Goal: Task Accomplishment & Management: Manage account settings

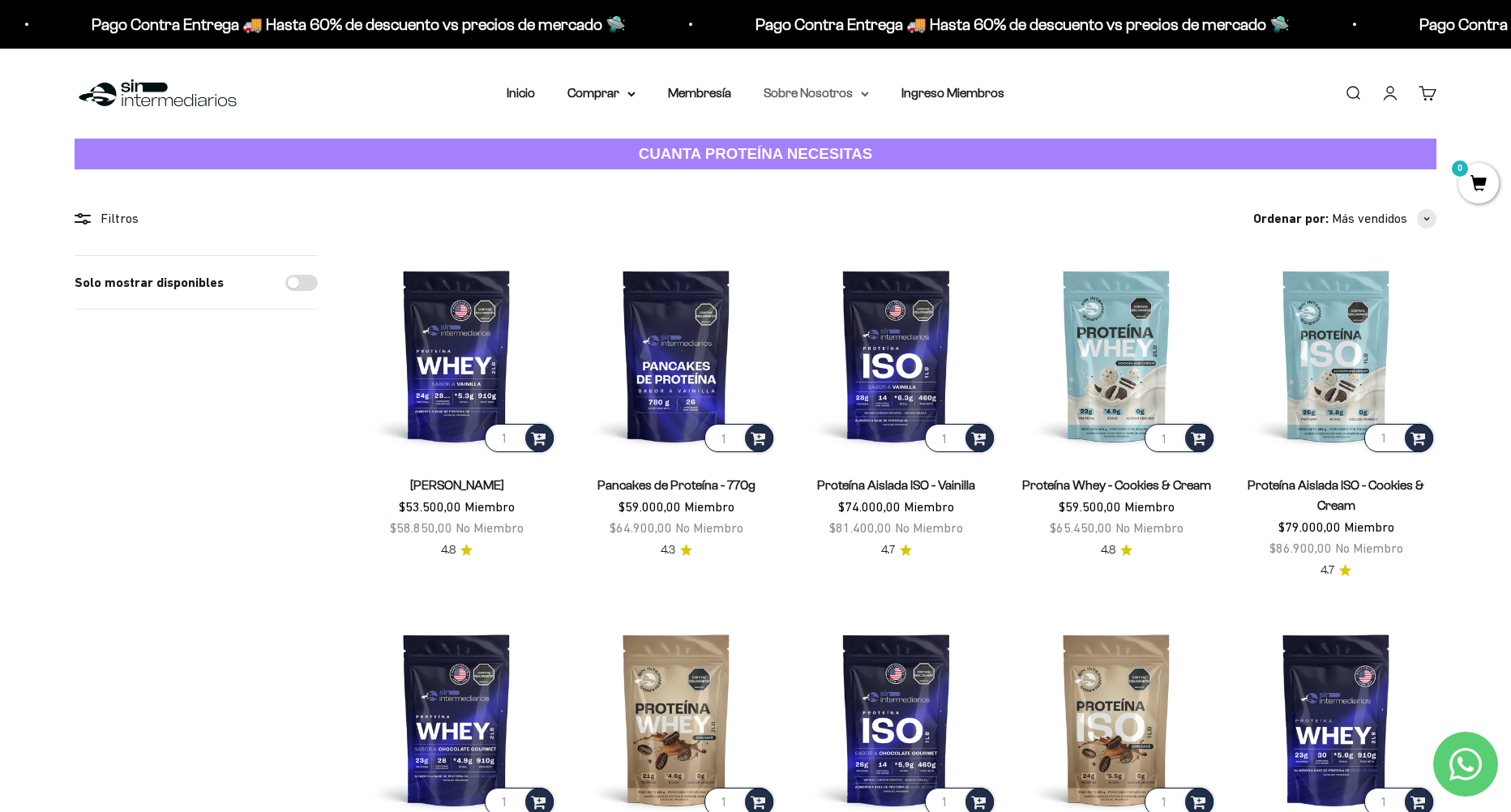
click at [826, 91] on summary "Sobre Nosotros" at bounding box center [815, 93] width 105 height 21
click at [597, 101] on summary "Comprar" at bounding box center [601, 93] width 68 height 21
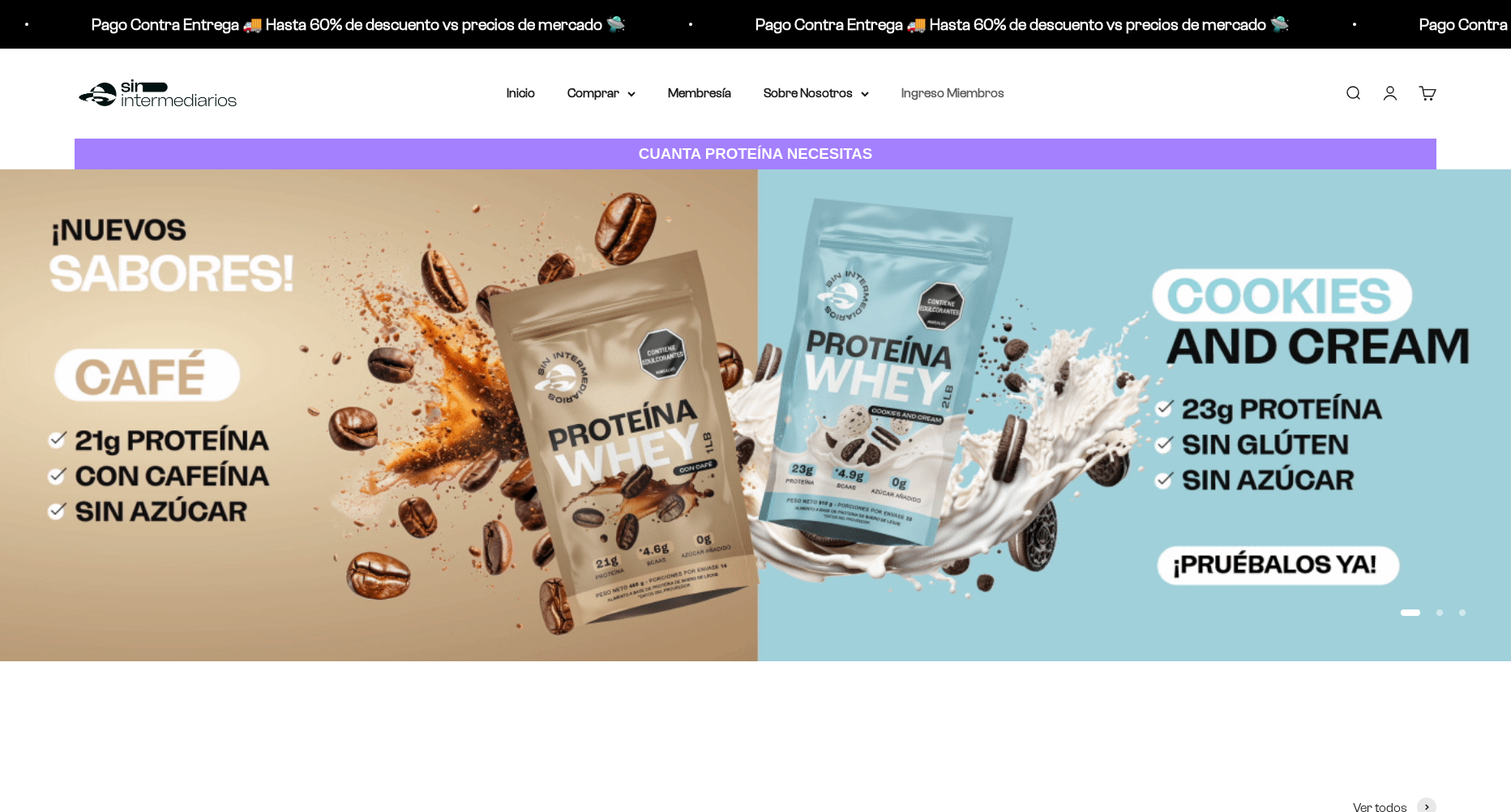
click at [944, 97] on link "Ingreso Miembros" at bounding box center [953, 92] width 103 height 14
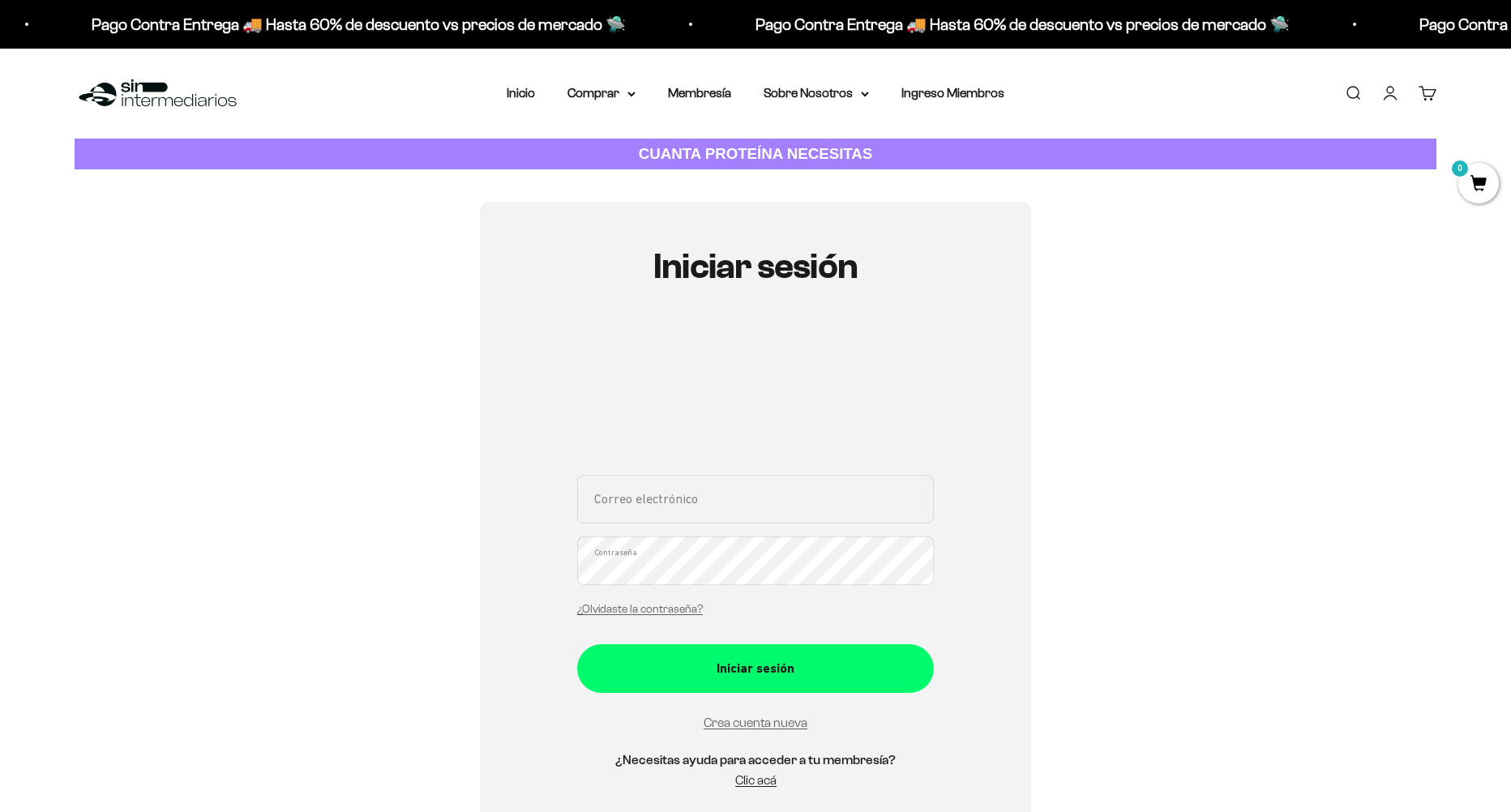
scroll to position [81, 0]
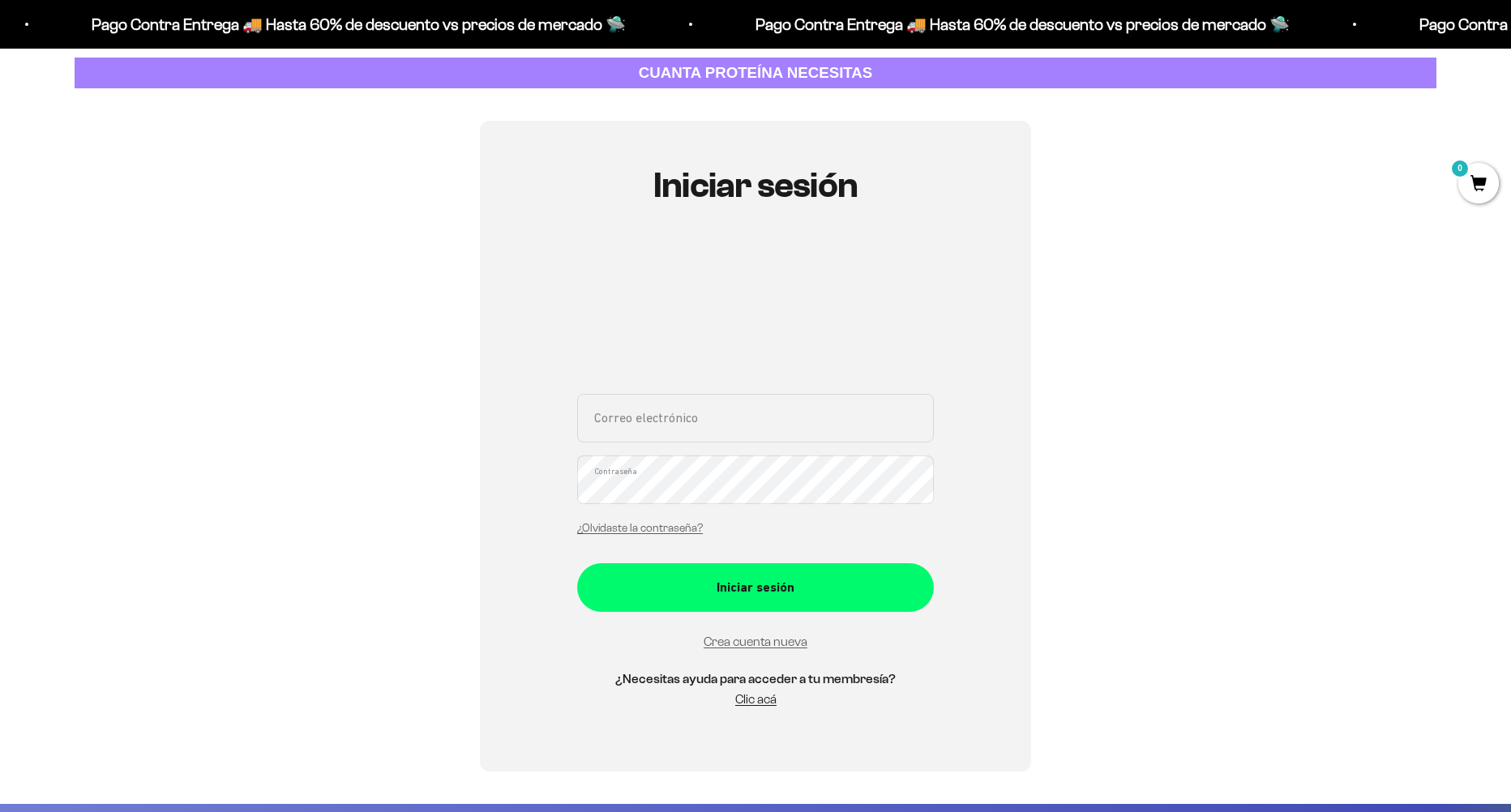
click at [658, 410] on input "Correo electrónico" at bounding box center [756, 418] width 357 height 49
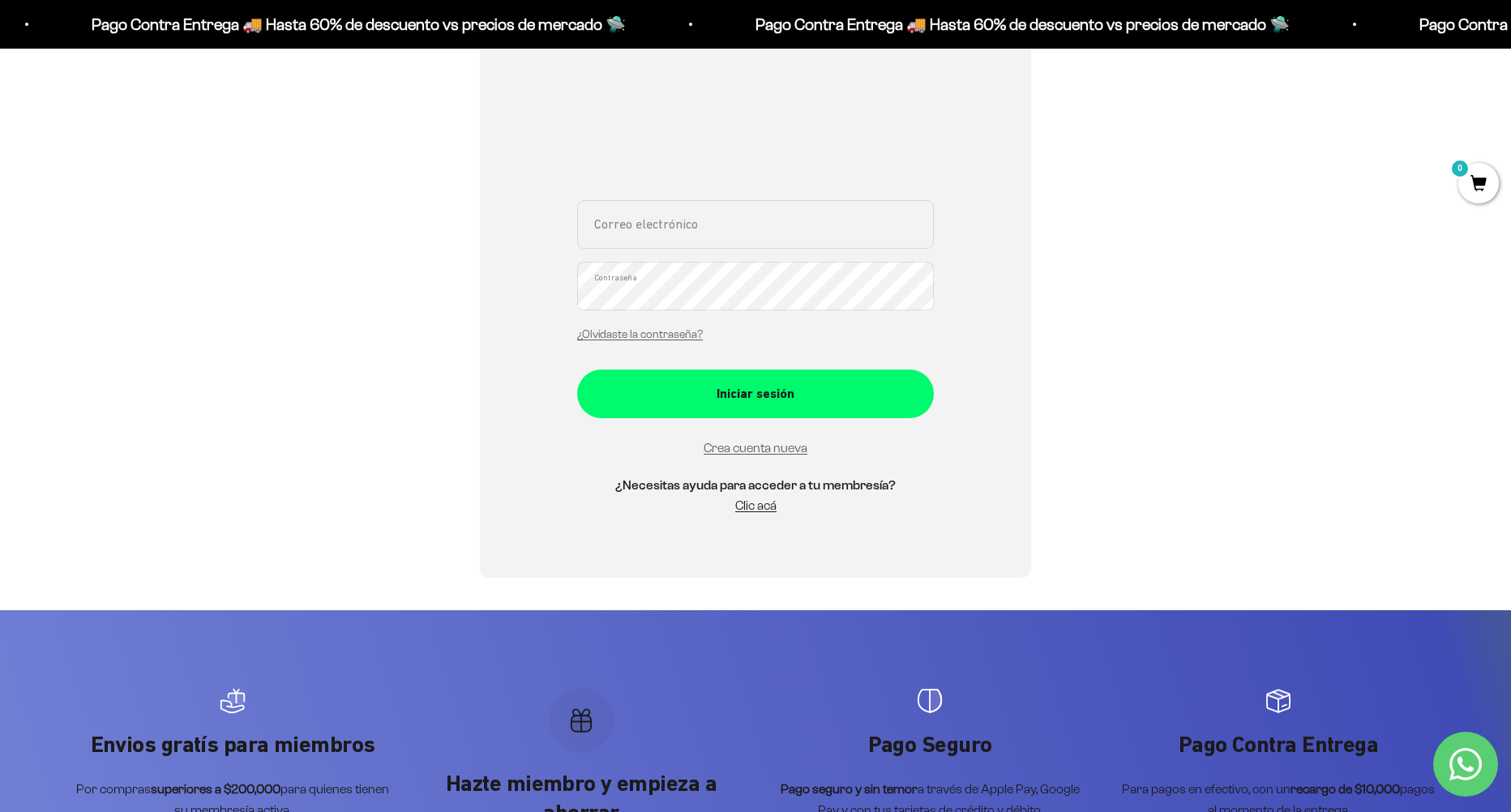
scroll to position [243, 0]
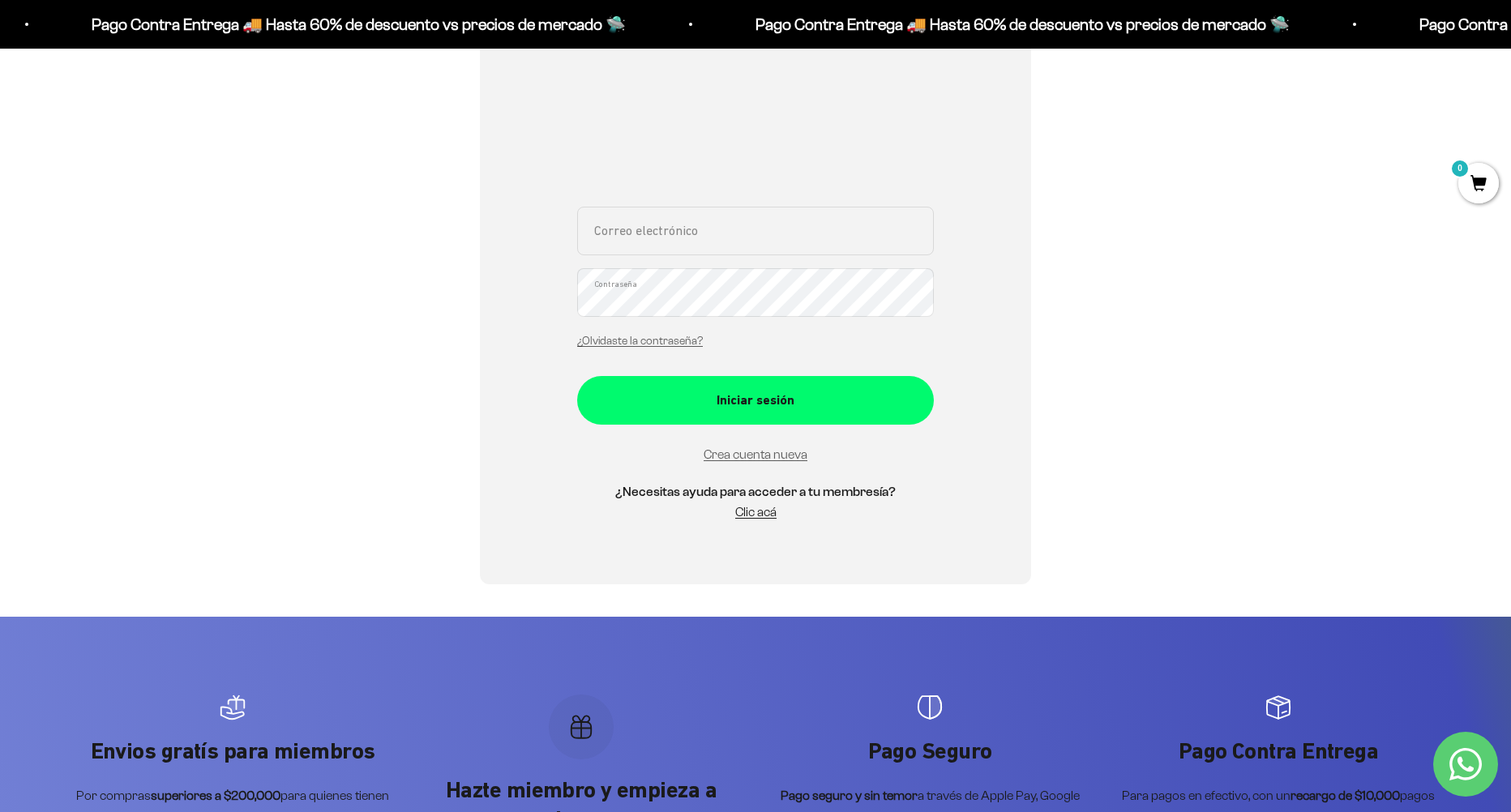
click at [693, 231] on input "Correo electrónico" at bounding box center [756, 231] width 357 height 49
type input "ospscaps12@gmail.com"
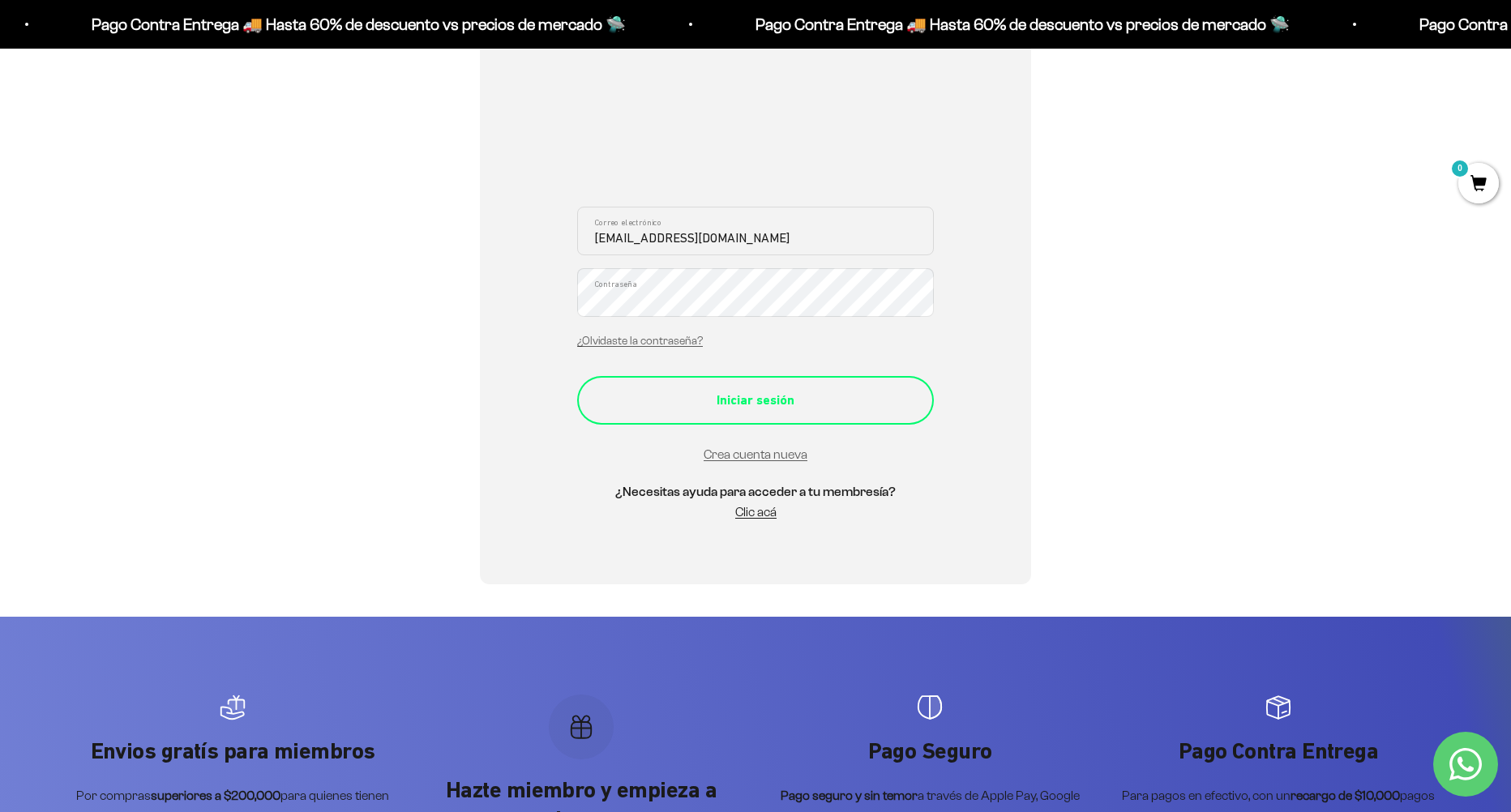
click at [697, 418] on button "Iniciar sesión" at bounding box center [756, 400] width 357 height 49
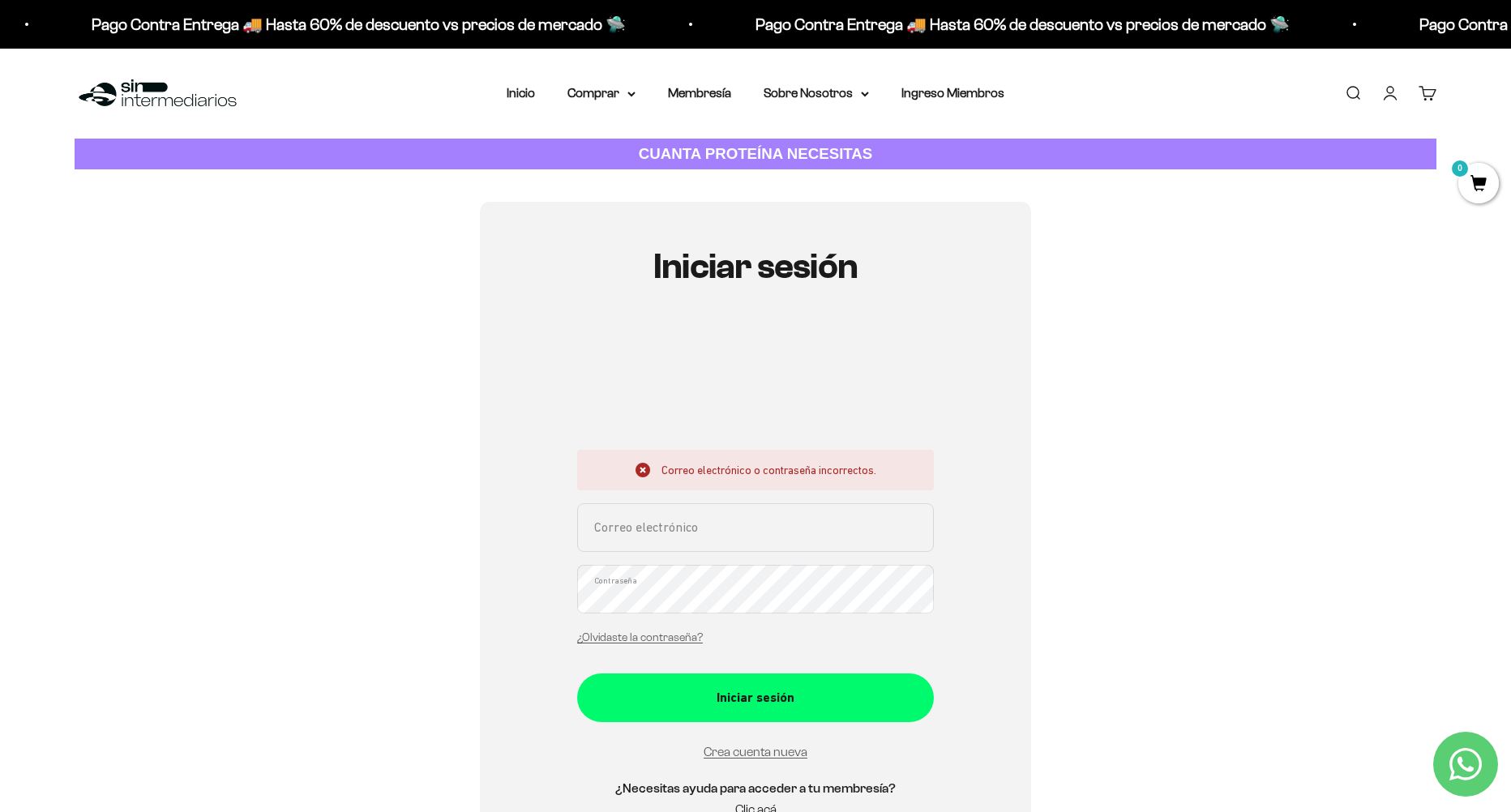
click at [726, 533] on input "Correo electrónico" at bounding box center [756, 527] width 357 height 49
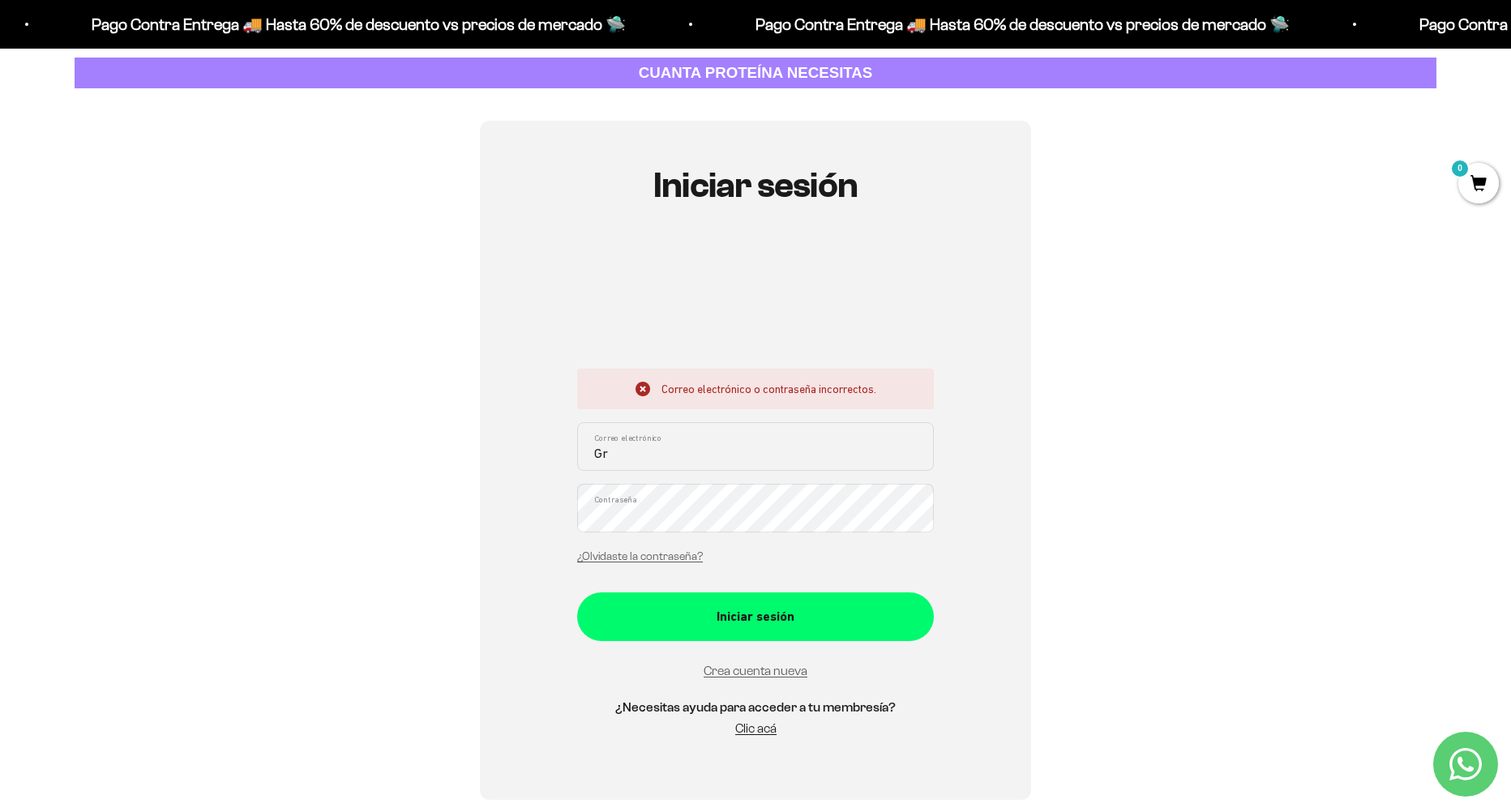
type input "G"
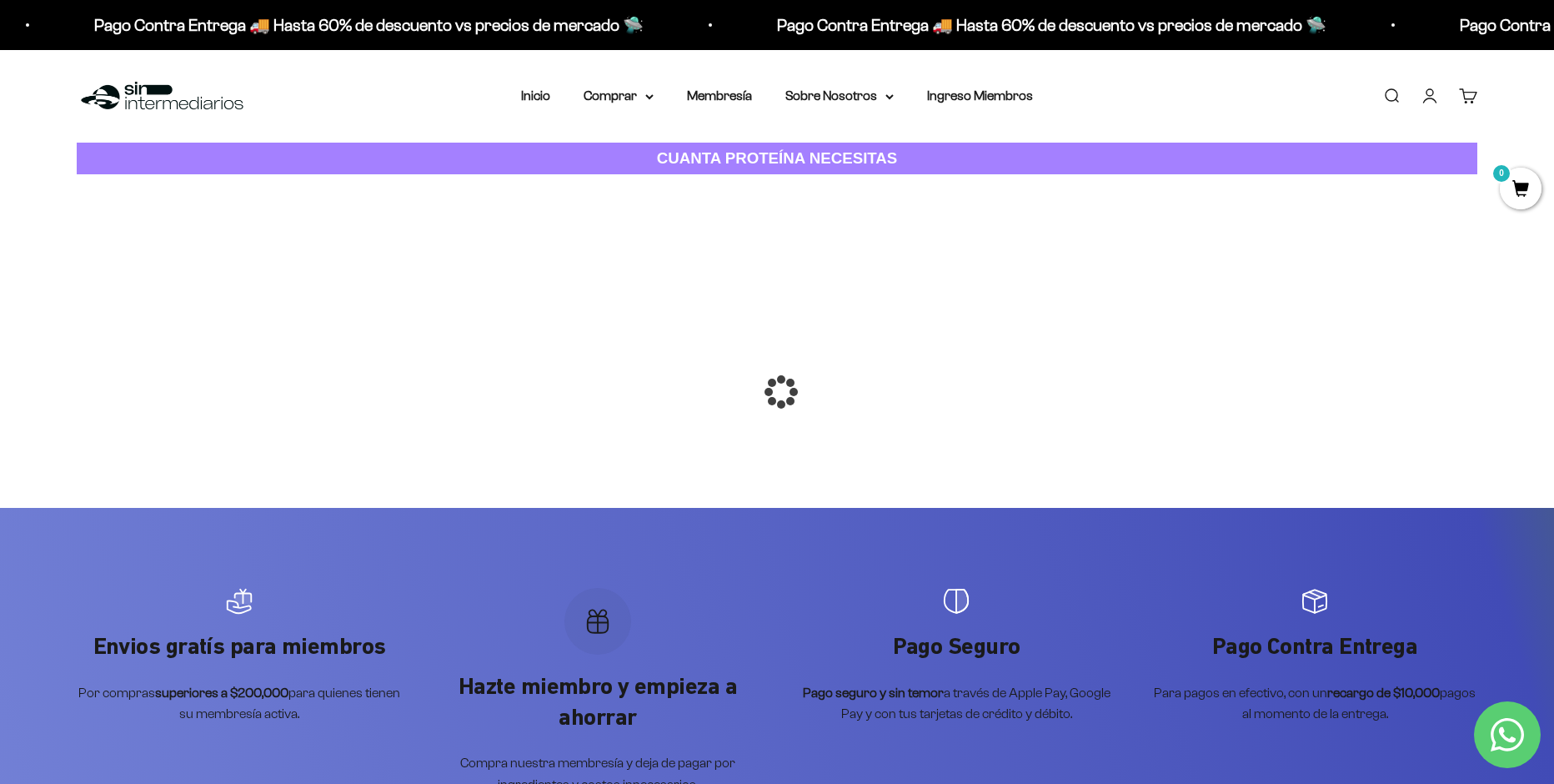
click at [777, 392] on div at bounding box center [777, 392] width 0 height 0
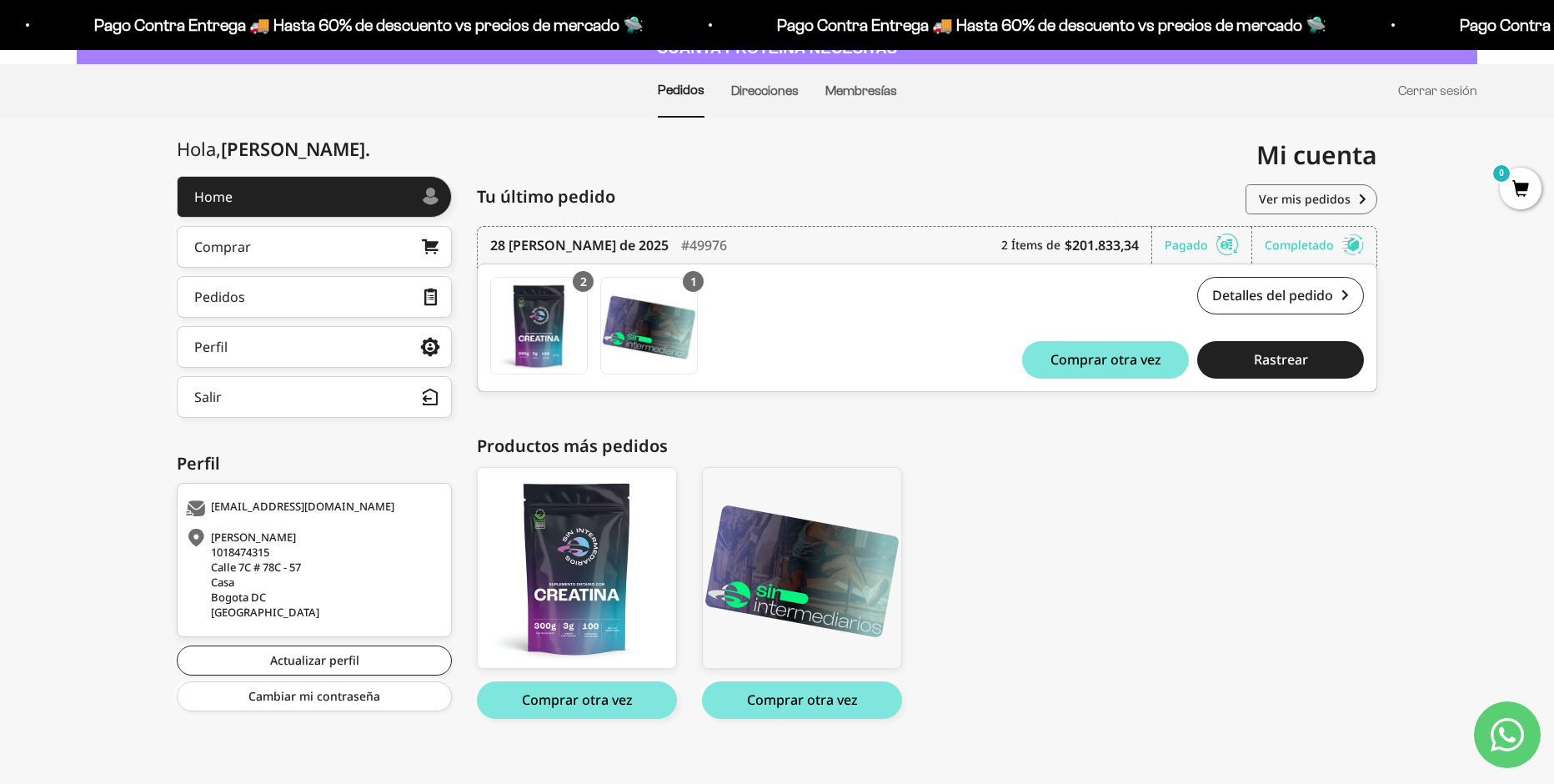
scroll to position [124, 0]
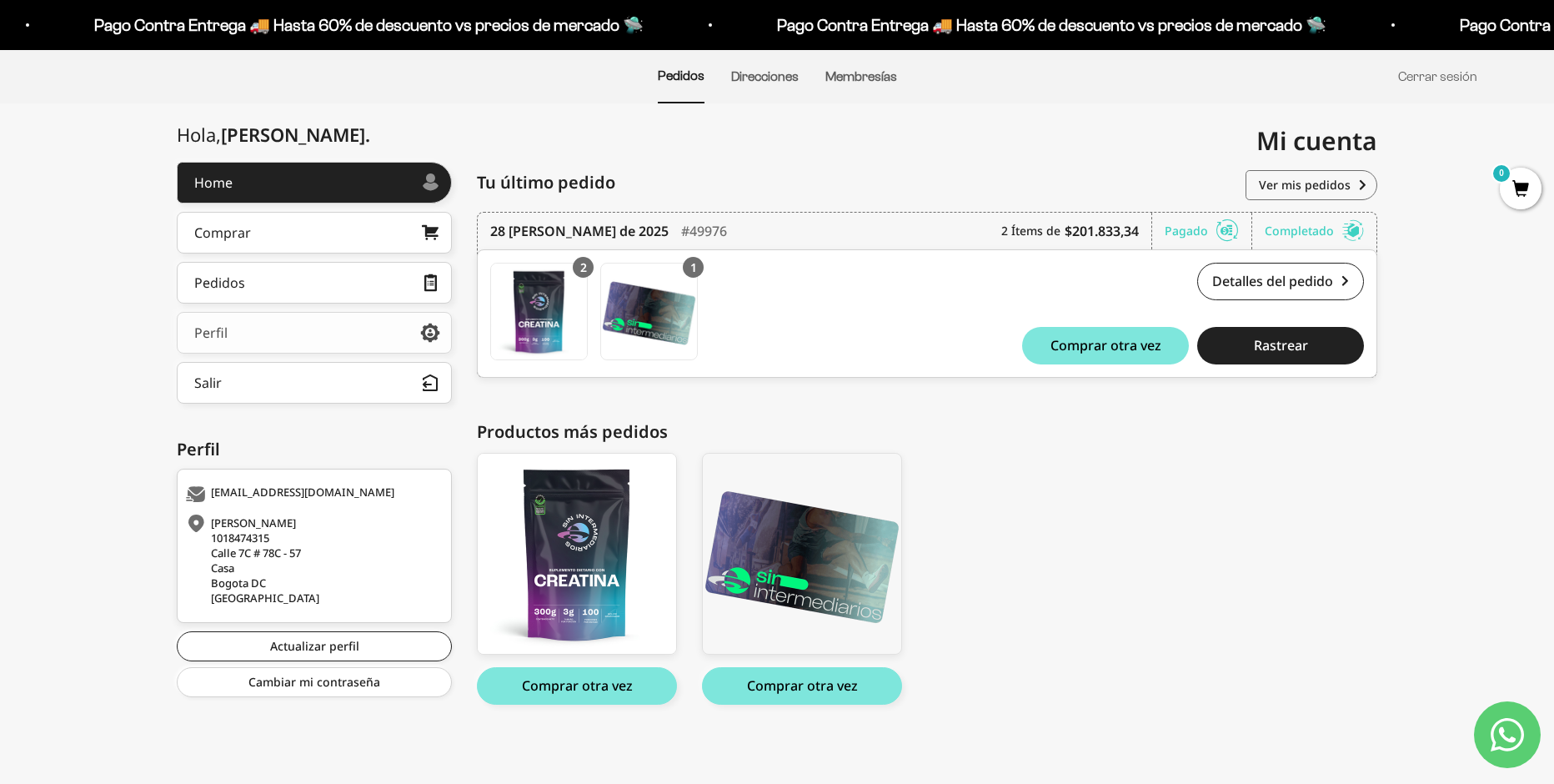
click at [249, 332] on link "Perfil" at bounding box center [314, 332] width 275 height 41
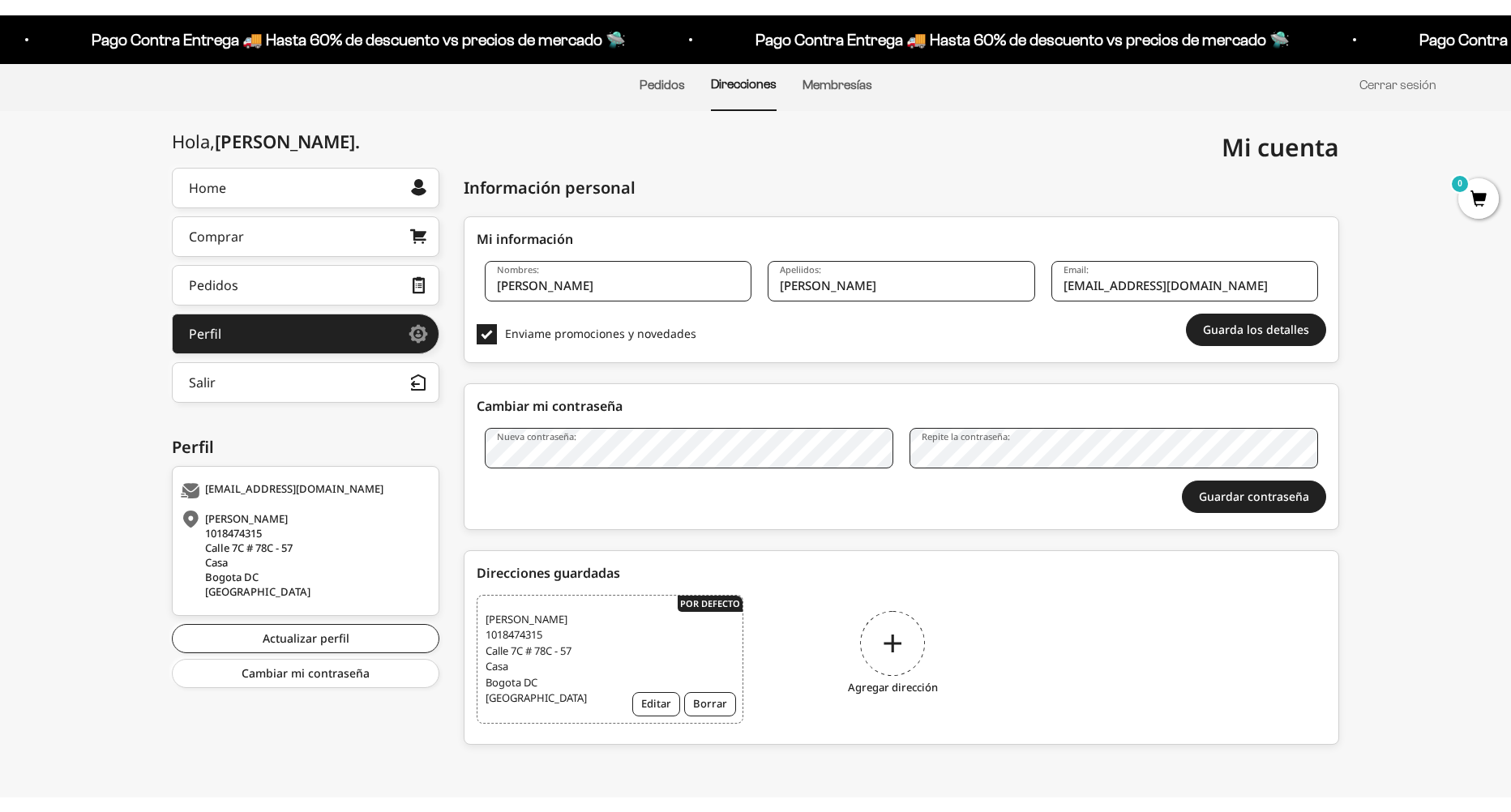
scroll to position [96, 0]
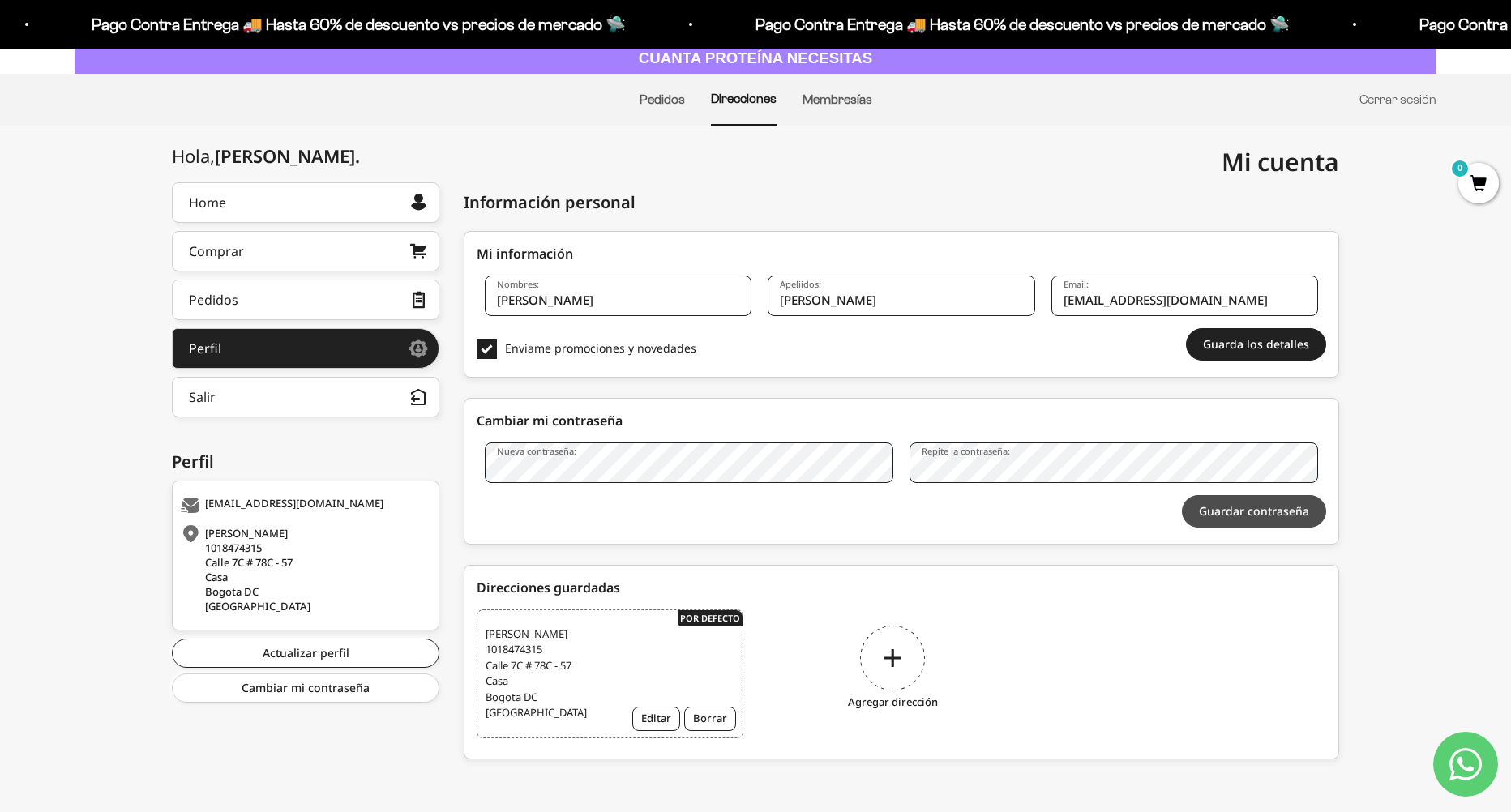
click at [1228, 519] on button "Guardar contraseña" at bounding box center [1253, 512] width 145 height 33
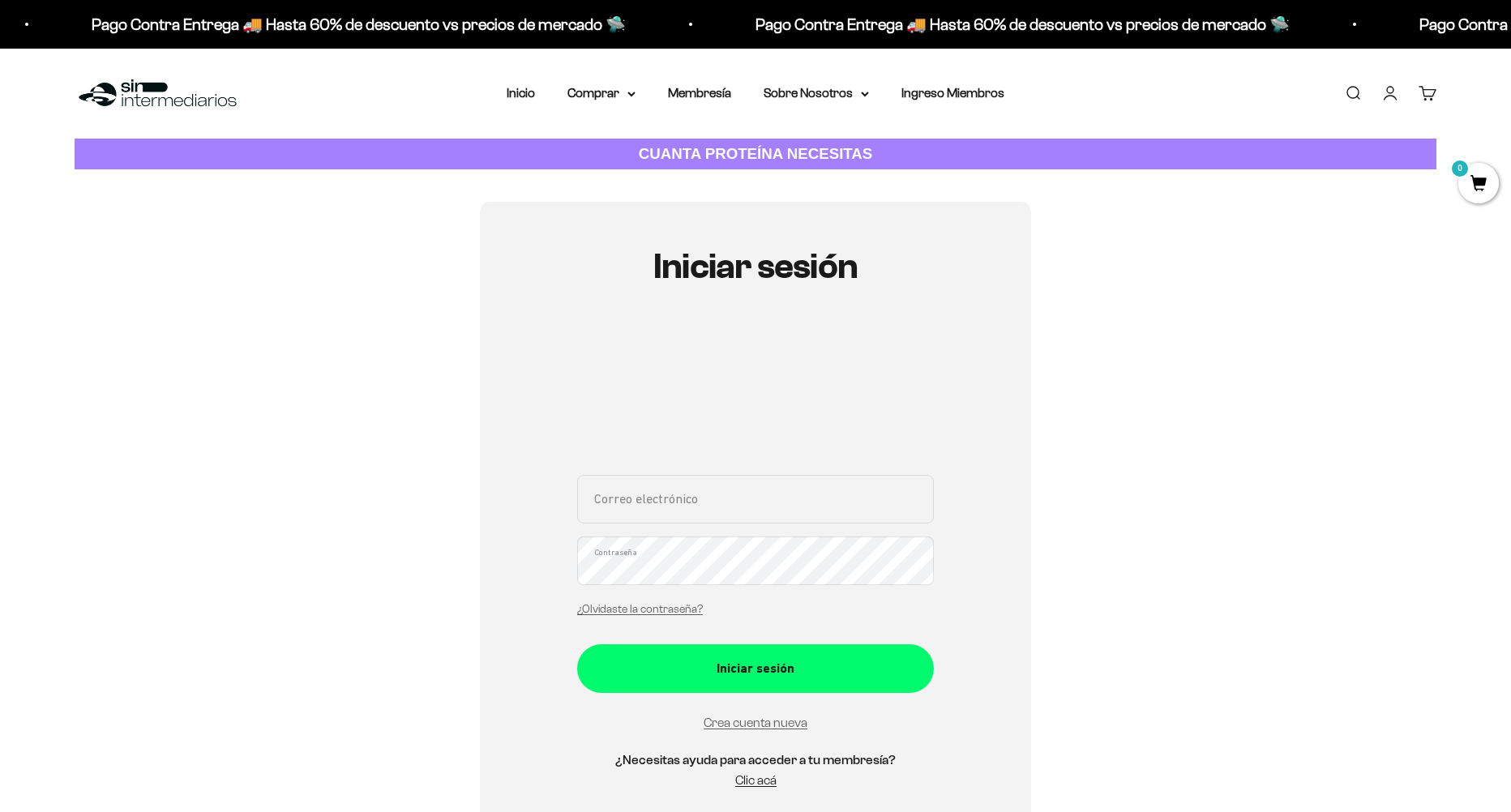
drag, startPoint x: 738, startPoint y: 489, endPoint x: 738, endPoint y: 468, distance: 21.0
click at [738, 489] on input "Correo electrónico" at bounding box center [756, 499] width 357 height 49
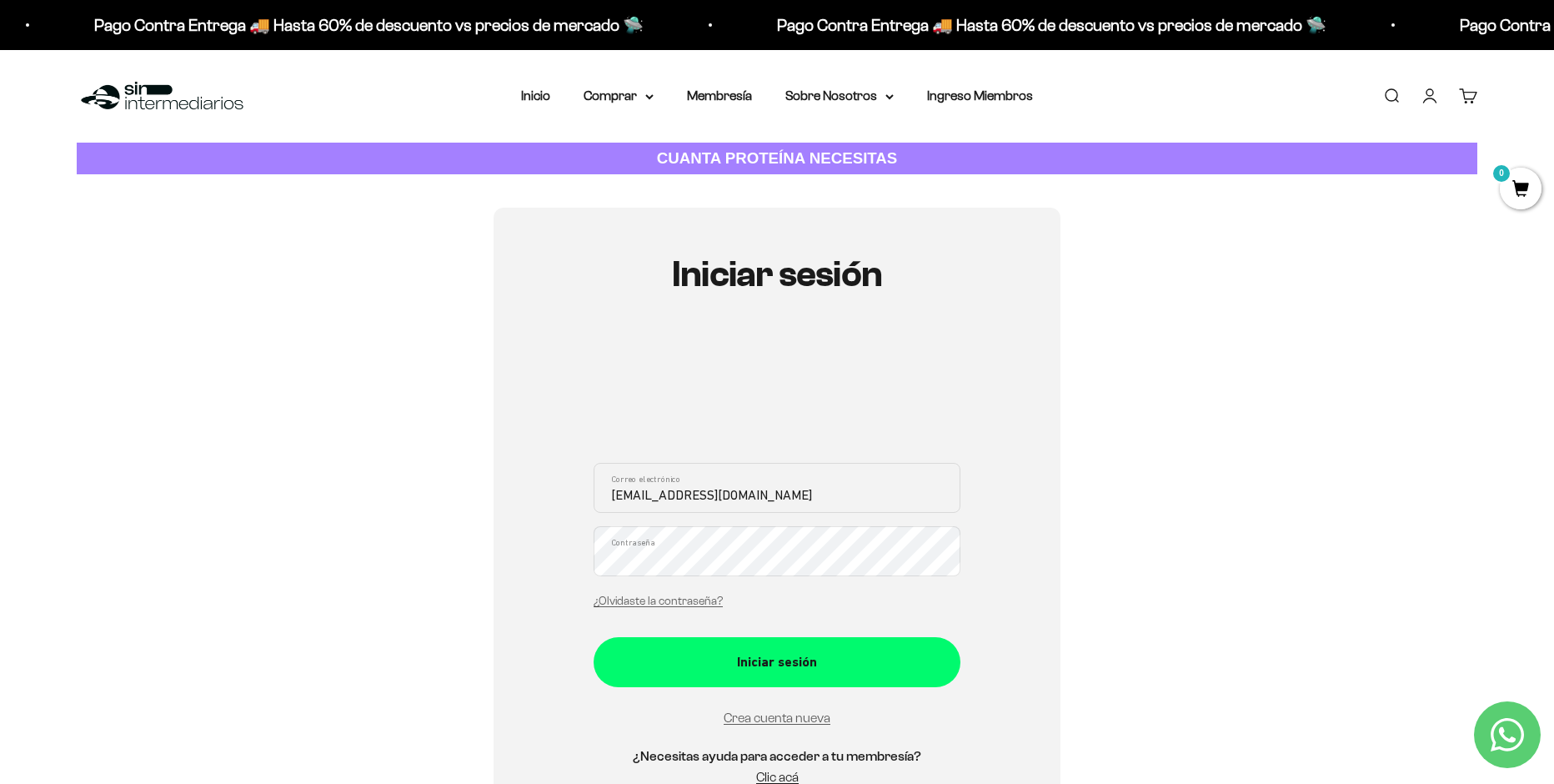
type input "[EMAIL_ADDRESS][DOMAIN_NAME]"
click at [905, 695] on form "ospscaps12@gmail.com Correo electrónico Contraseña ¿Olvidaste la contraseña? In…" at bounding box center [777, 596] width 367 height 266
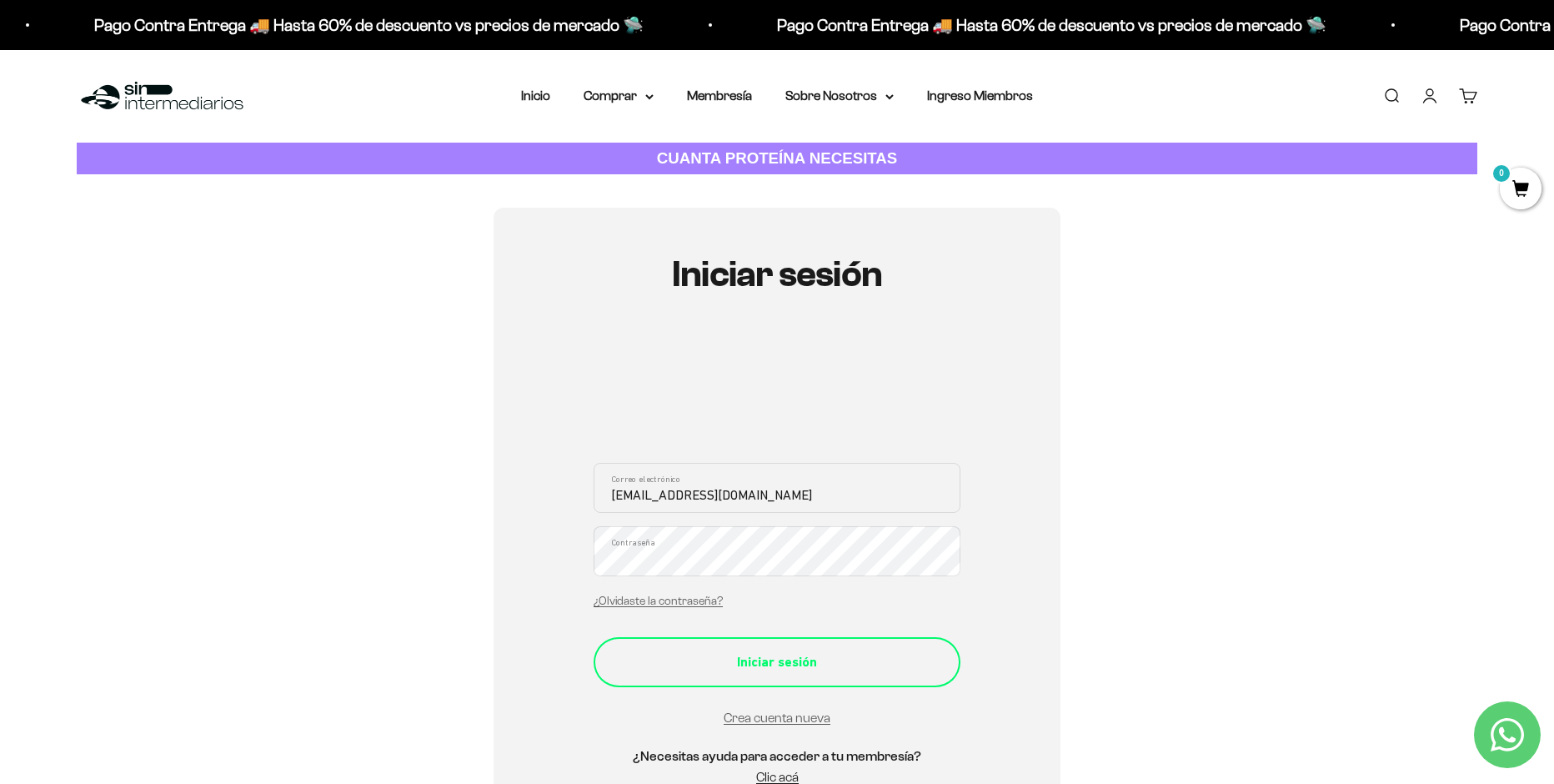
click at [905, 670] on div "Iniciar sesión" at bounding box center [776, 662] width 300 height 22
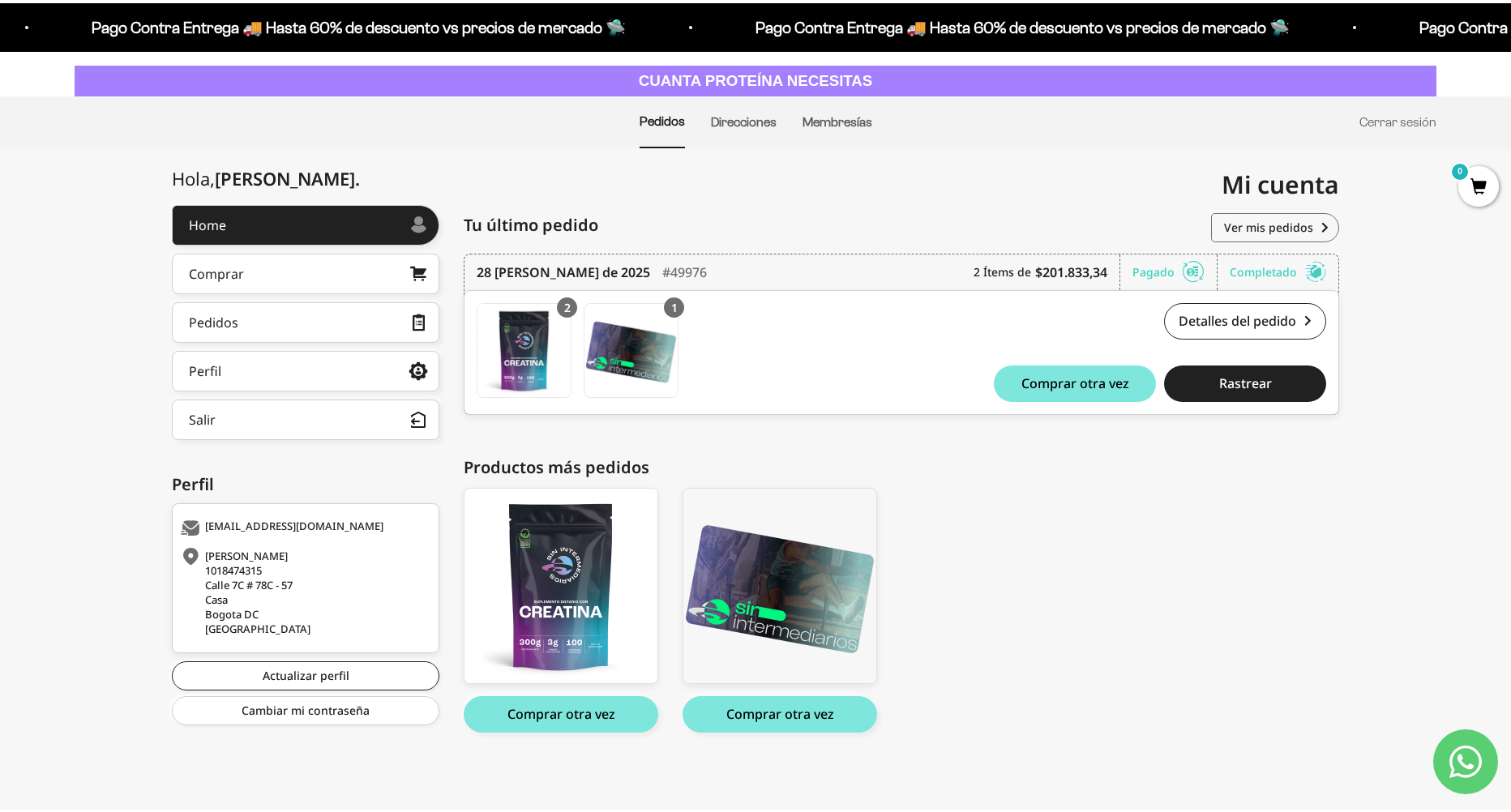
scroll to position [70, 0]
